Goal: Communication & Community: Answer question/provide support

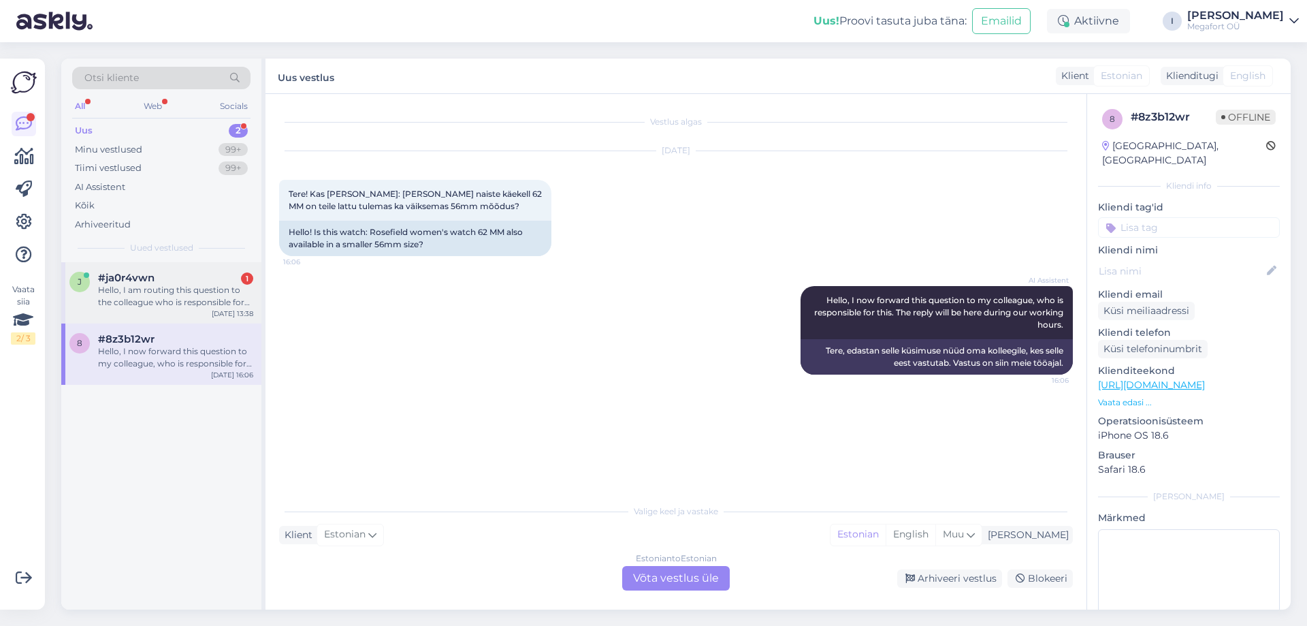
click at [171, 304] on div "Hello, I am routing this question to the colleague who is responsible for this …" at bounding box center [175, 296] width 155 height 25
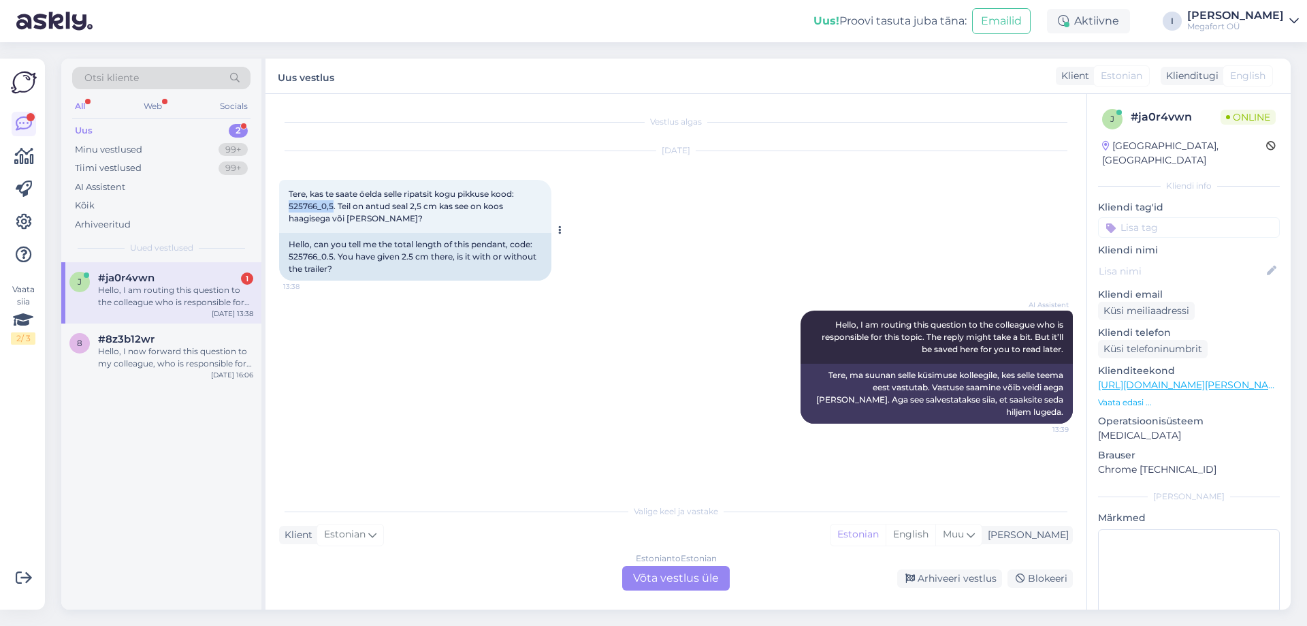
drag, startPoint x: 289, startPoint y: 203, endPoint x: 331, endPoint y: 205, distance: 42.3
click at [331, 205] on span "Tere, kas te saate öelda selle ripatsit kogu pikkuse kood: 525766_0,5. Teil on …" at bounding box center [401, 206] width 225 height 35
copy span "525766_0,5"
click at [640, 579] on div "Estonian to Estonian Võta vestlus üle" at bounding box center [676, 578] width 108 height 25
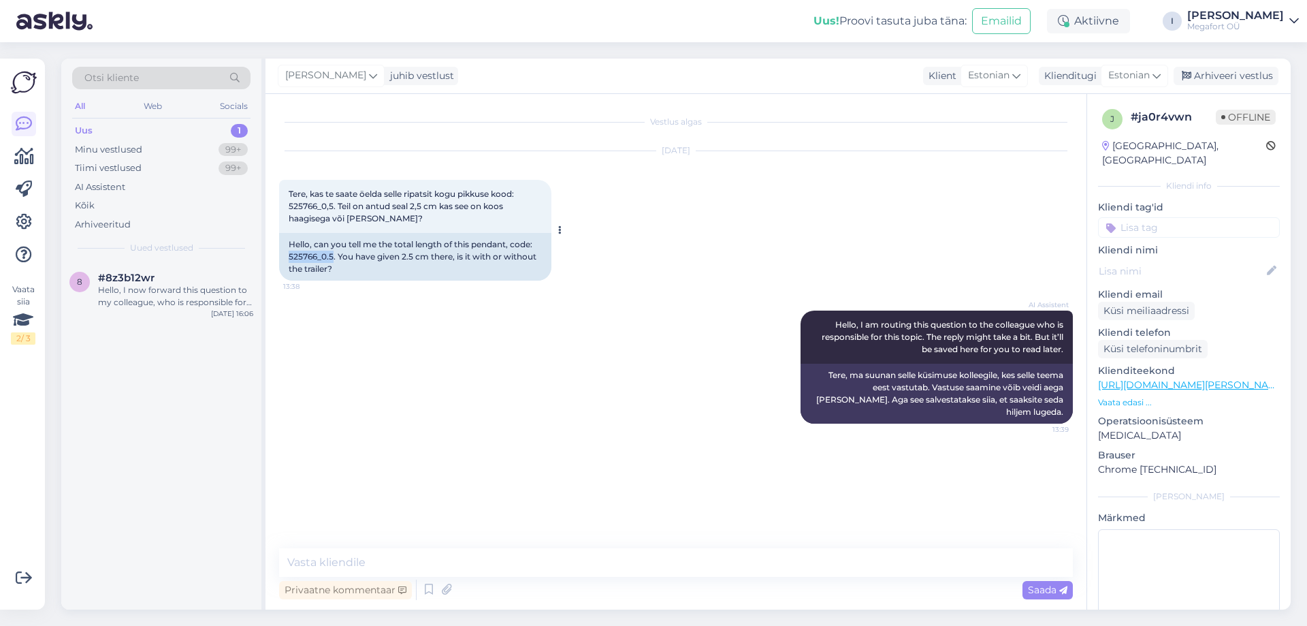
drag, startPoint x: 288, startPoint y: 255, endPoint x: 331, endPoint y: 259, distance: 43.0
click at [331, 259] on div "Hello, can you tell me the total length of this pendant, code: 525766_0.5. You …" at bounding box center [415, 257] width 272 height 48
copy div "525766_0.5"
click at [445, 549] on textarea at bounding box center [676, 562] width 794 height 29
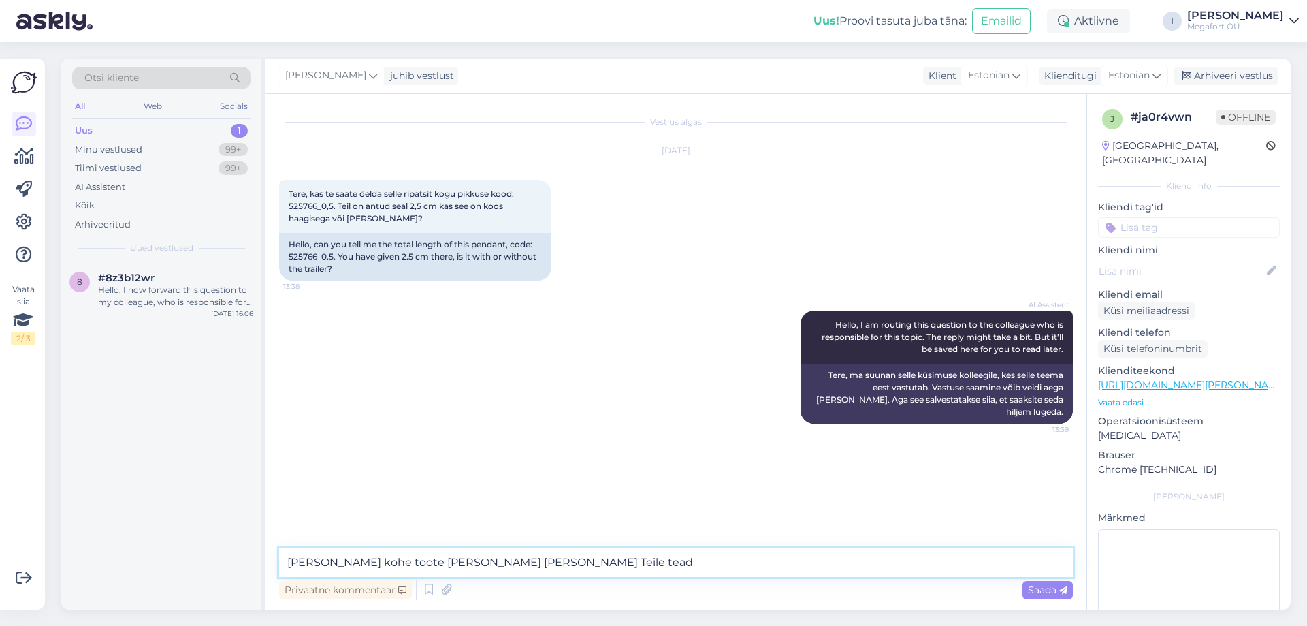
type textarea "[PERSON_NAME] kohe toote [PERSON_NAME] [PERSON_NAME] Teile teada"
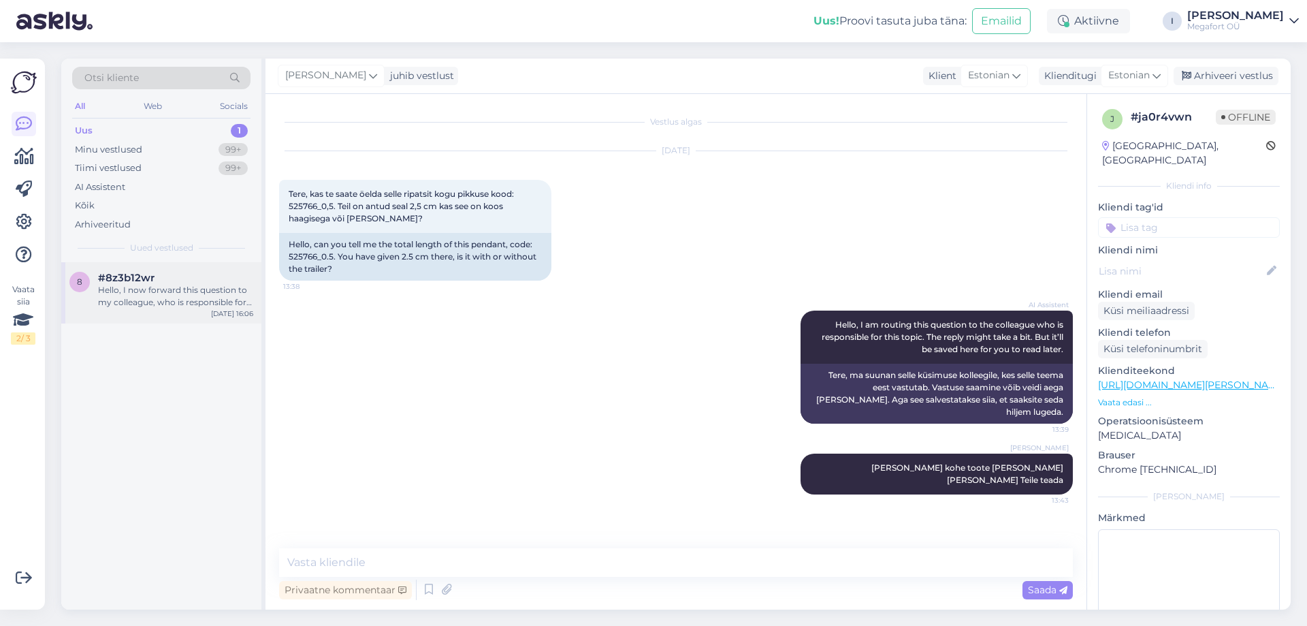
click at [176, 276] on div "#8z3b12wr" at bounding box center [175, 278] width 155 height 12
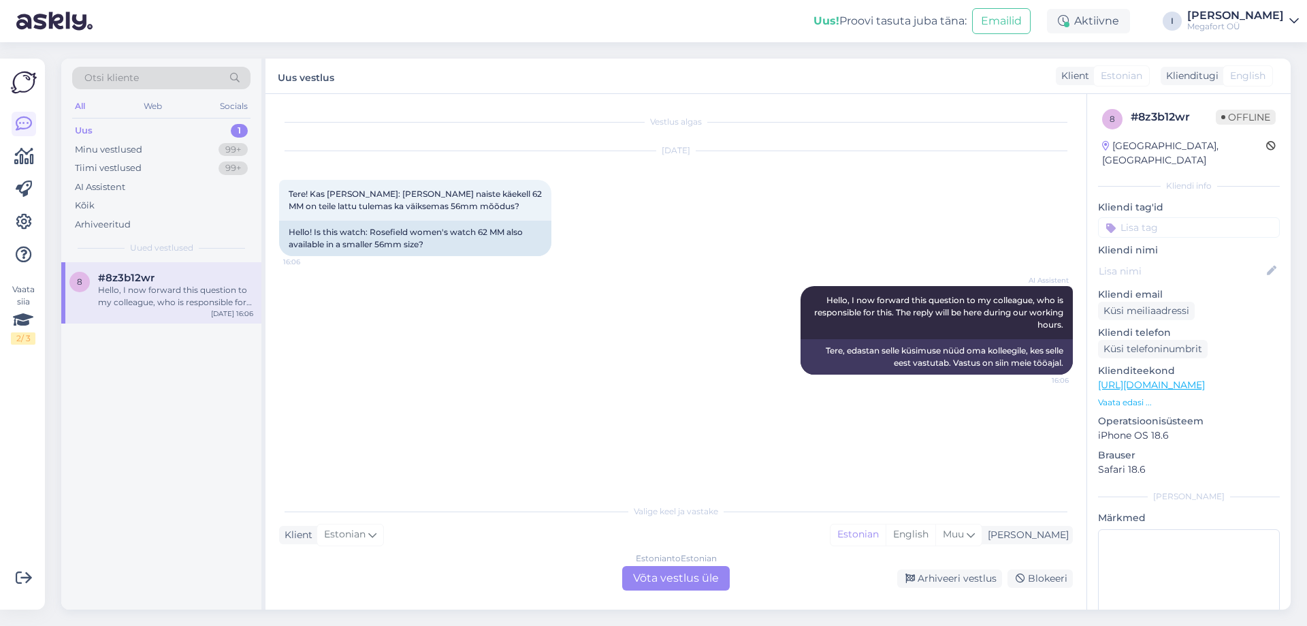
click at [636, 575] on div "Estonian to Estonian Võta vestlus üle" at bounding box center [676, 578] width 108 height 25
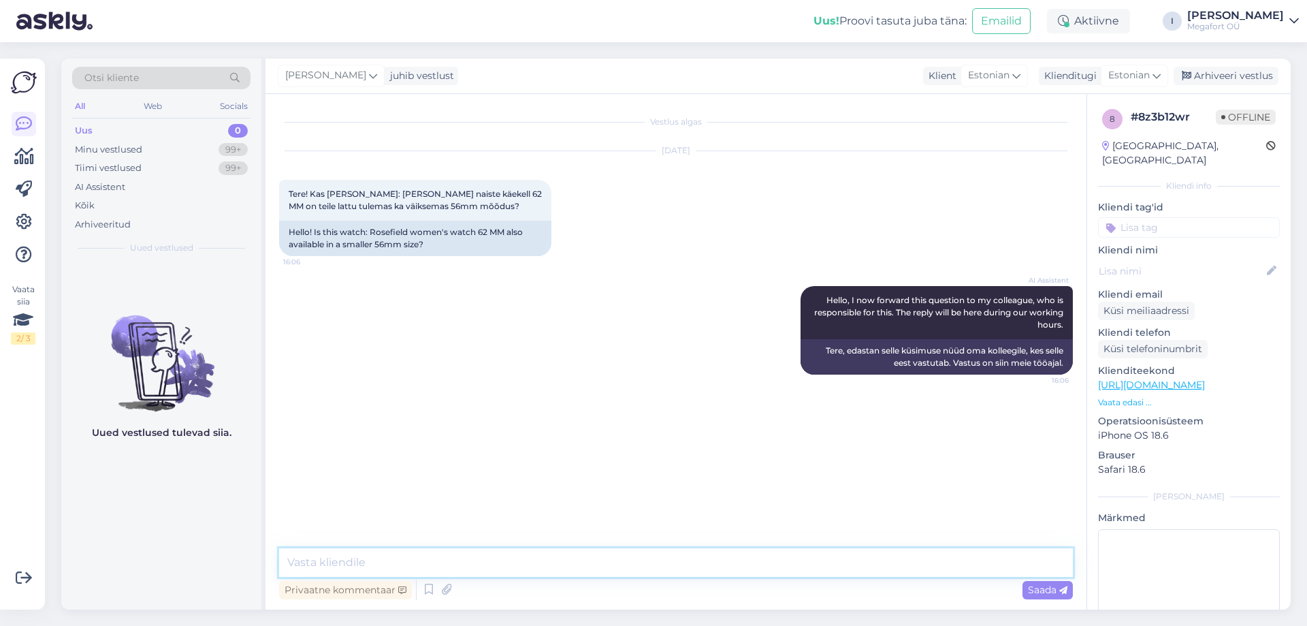
click at [606, 558] on textarea at bounding box center [676, 562] width 794 height 29
paste textarea "pikkus on 2,8 cm [PERSON_NAME] 1,5 cm"
click at [358, 560] on textarea "Toote pikkus on 2,8 cm [PERSON_NAME] 1,5 cm" at bounding box center [676, 562] width 794 height 29
type textarea "Toote pikkus koos aasaga on 2,8 cm [PERSON_NAME] 1,5 cm"
